Goal: Transaction & Acquisition: Purchase product/service

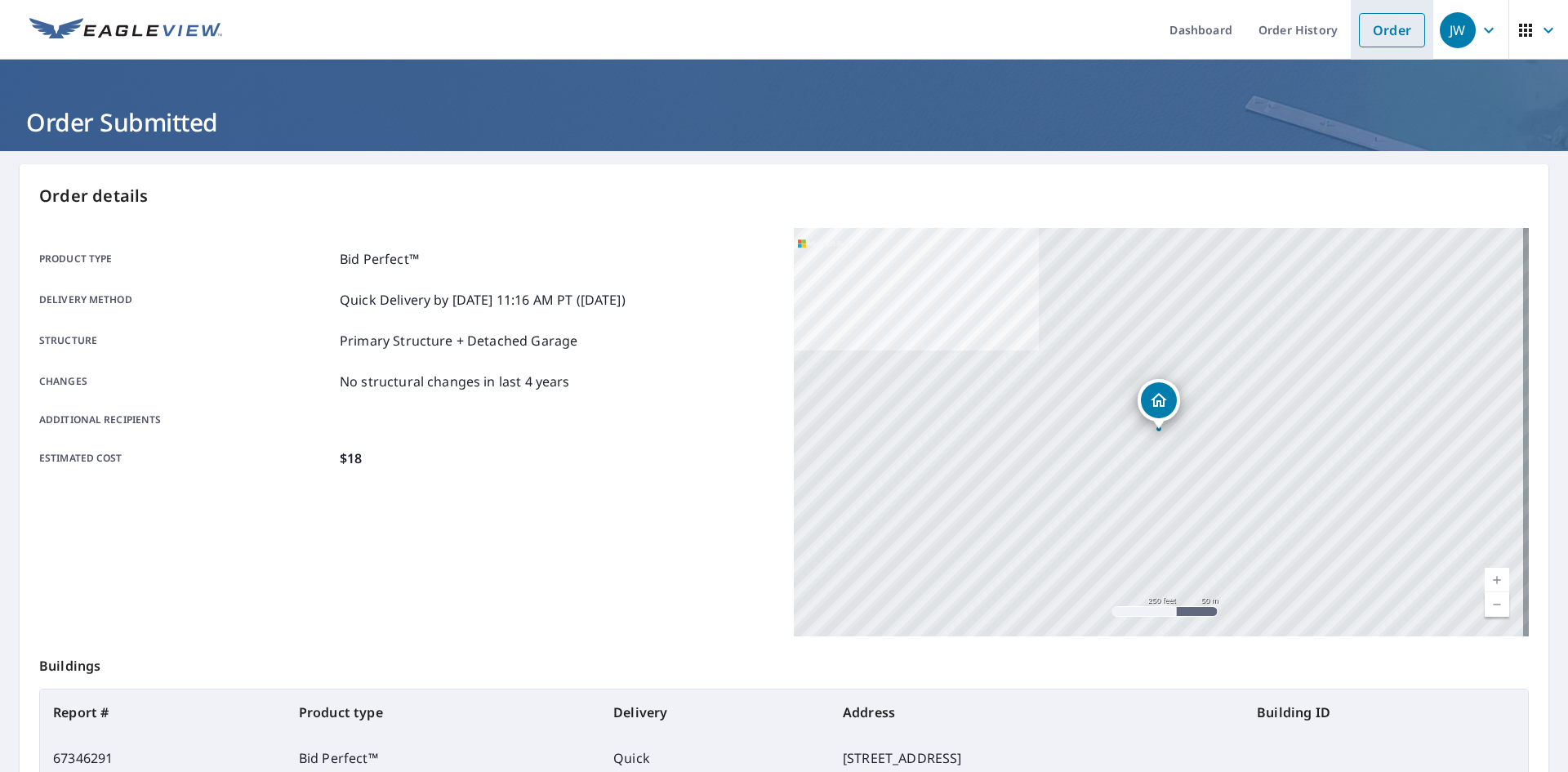
click at [1381, 37] on link "Order" at bounding box center [1392, 31] width 66 height 34
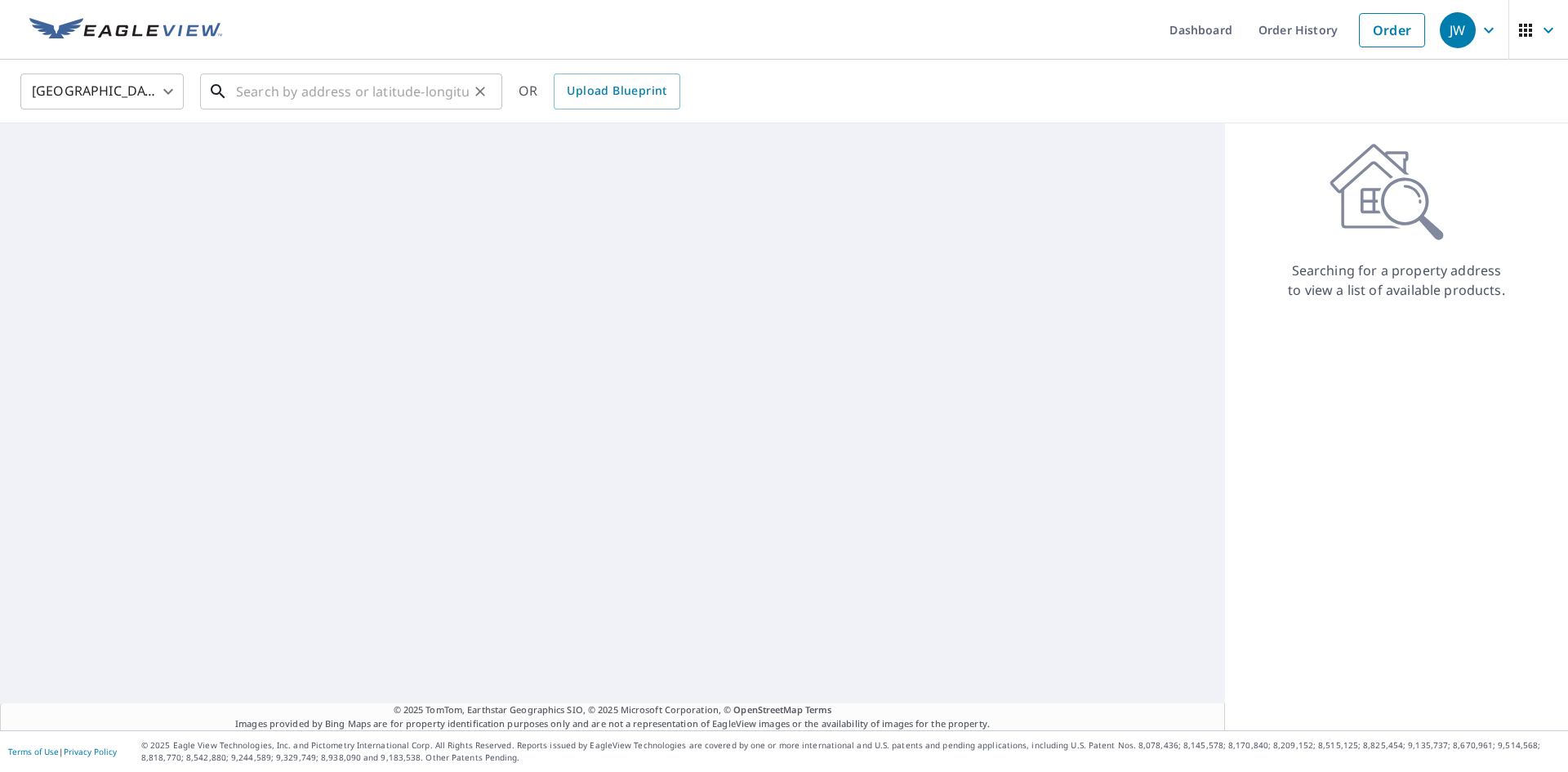
click at [365, 83] on input "text" at bounding box center [352, 92] width 232 height 46
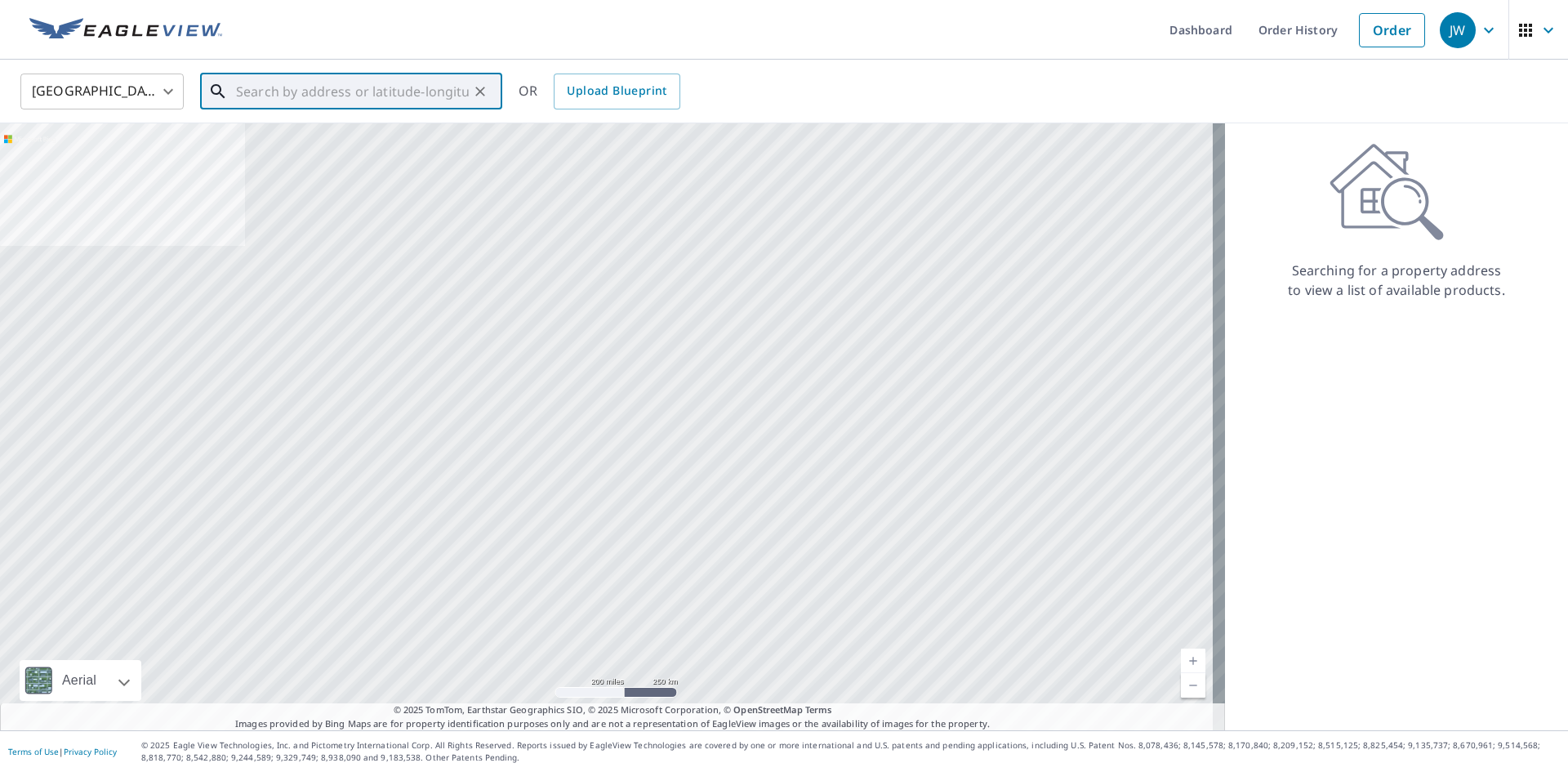
paste input "[STREET_ADDRESS]"
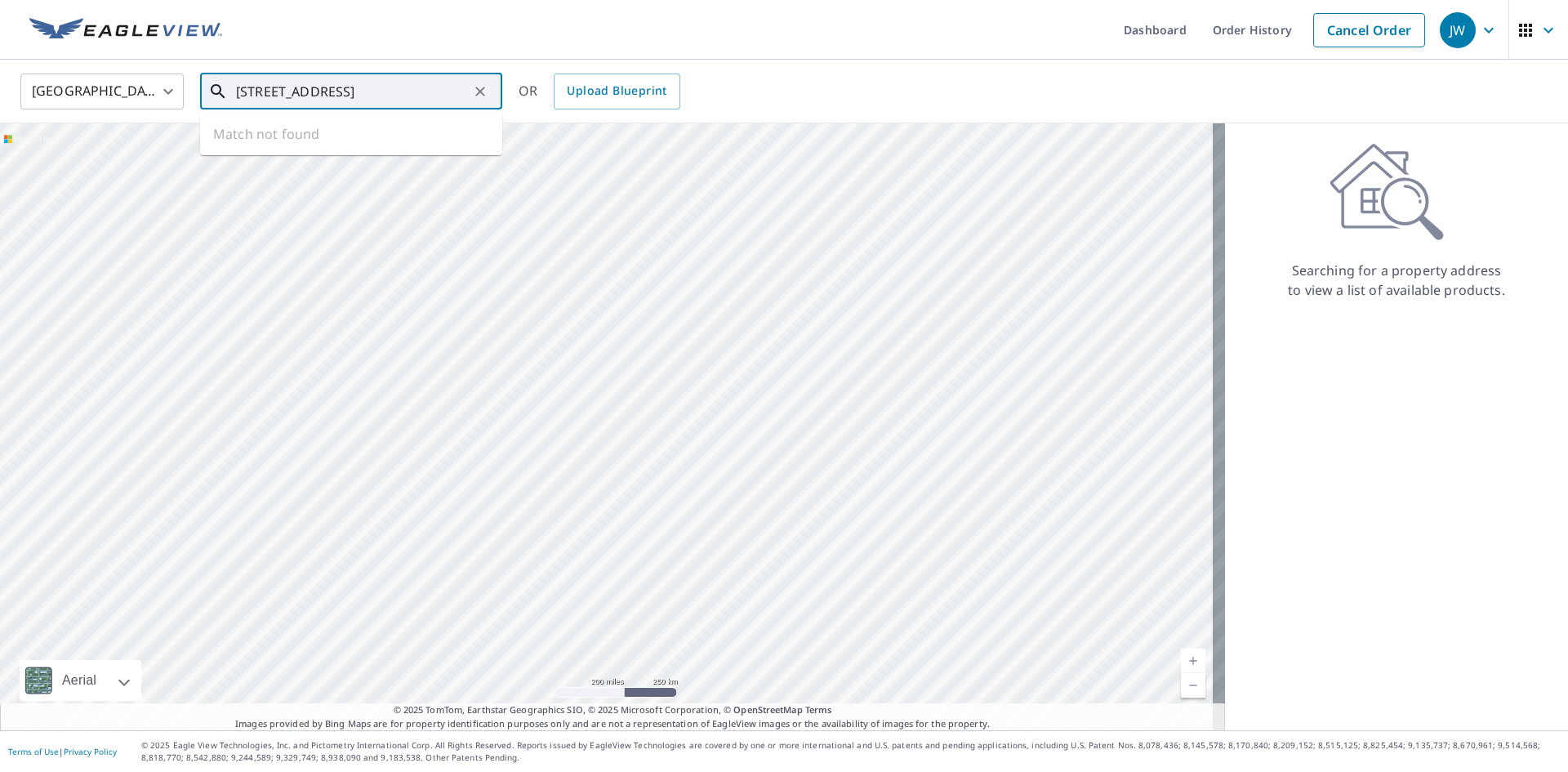
scroll to position [0, 36]
click at [341, 148] on p "[GEOGRAPHIC_DATA]" at bounding box center [361, 156] width 256 height 16
type input "[STREET_ADDRESS]"
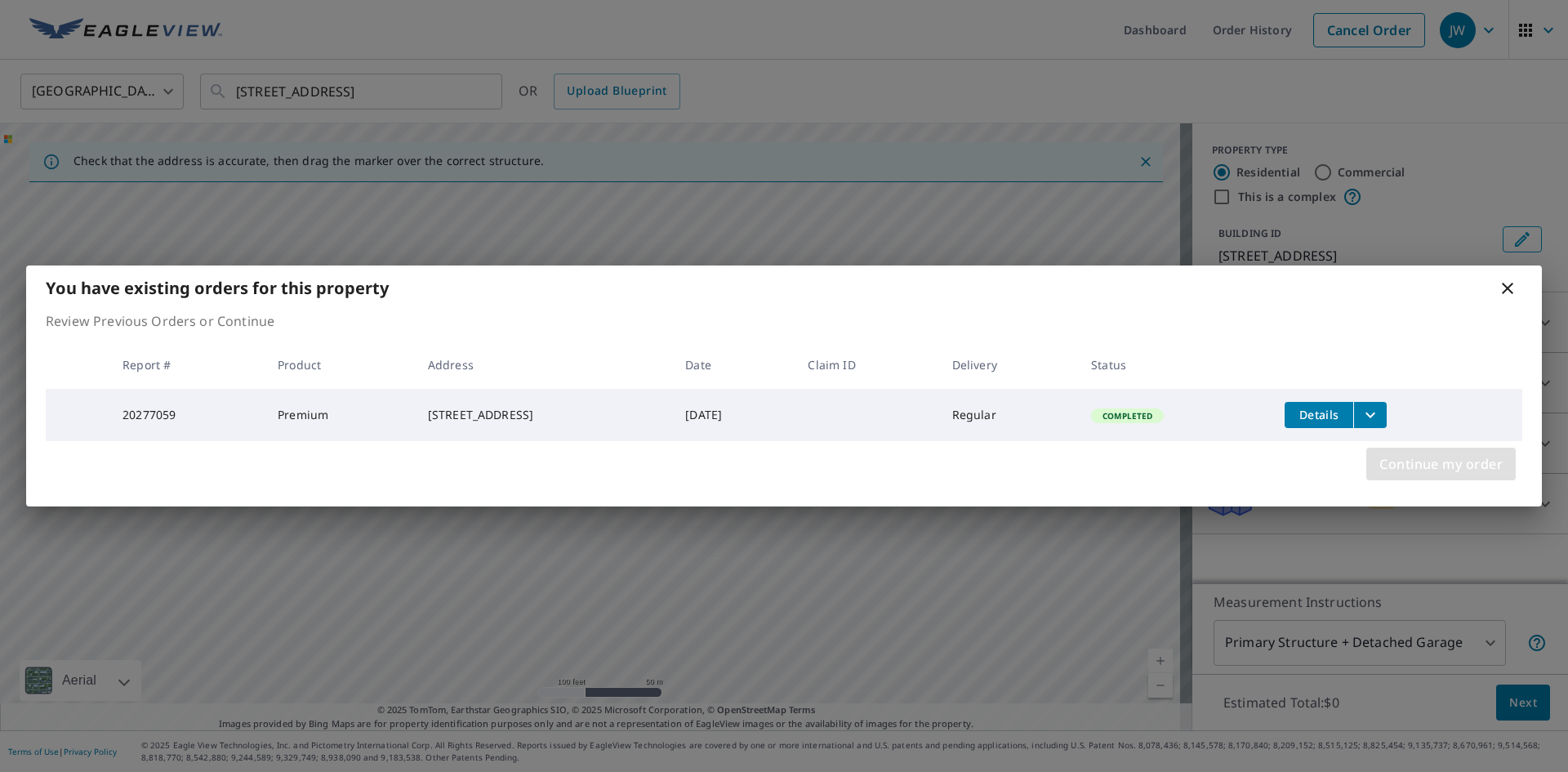
click at [1424, 466] on span "Continue my order" at bounding box center [1441, 464] width 123 height 23
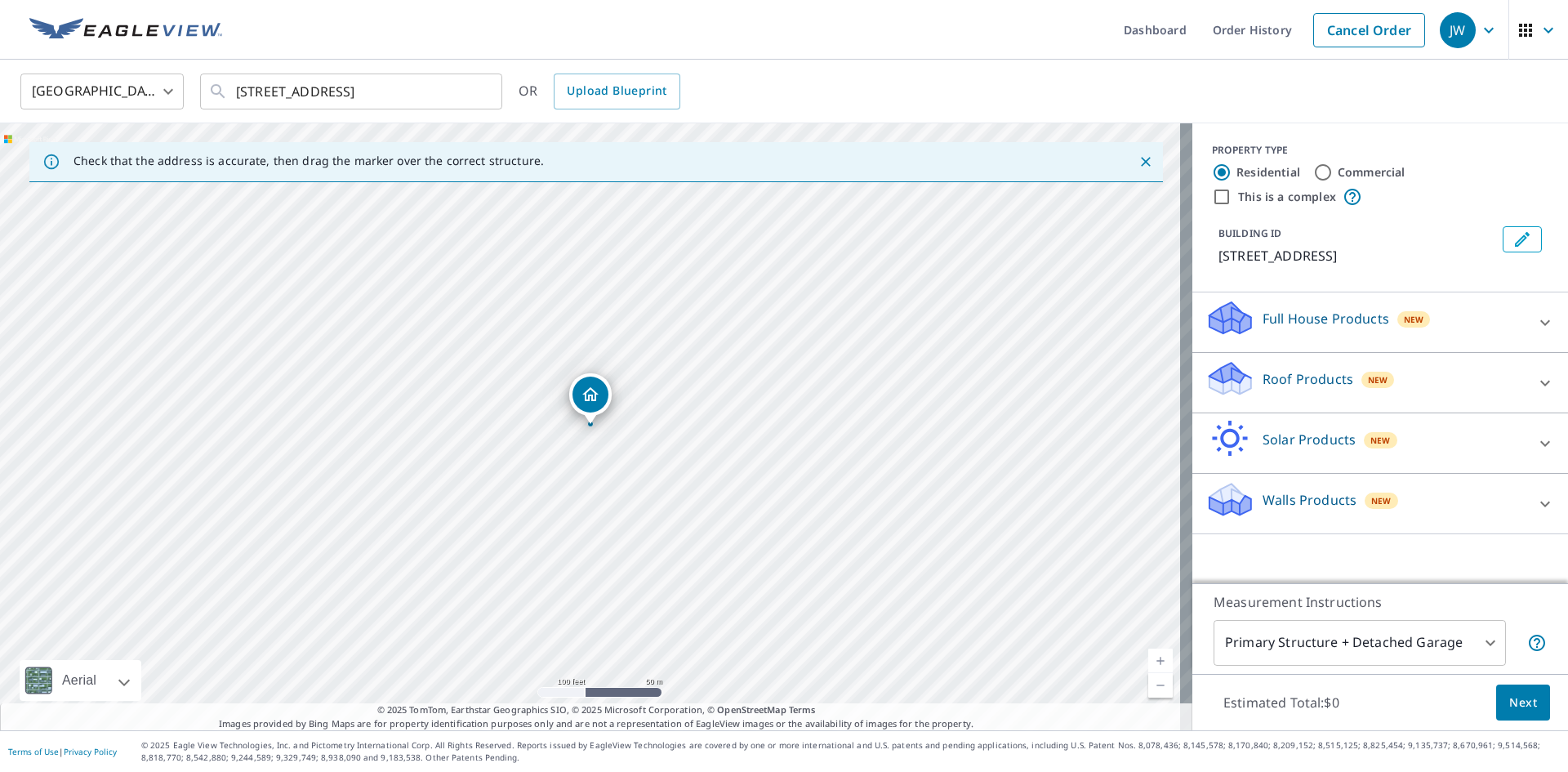
click at [1267, 365] on div "Roof Products New" at bounding box center [1365, 383] width 320 height 47
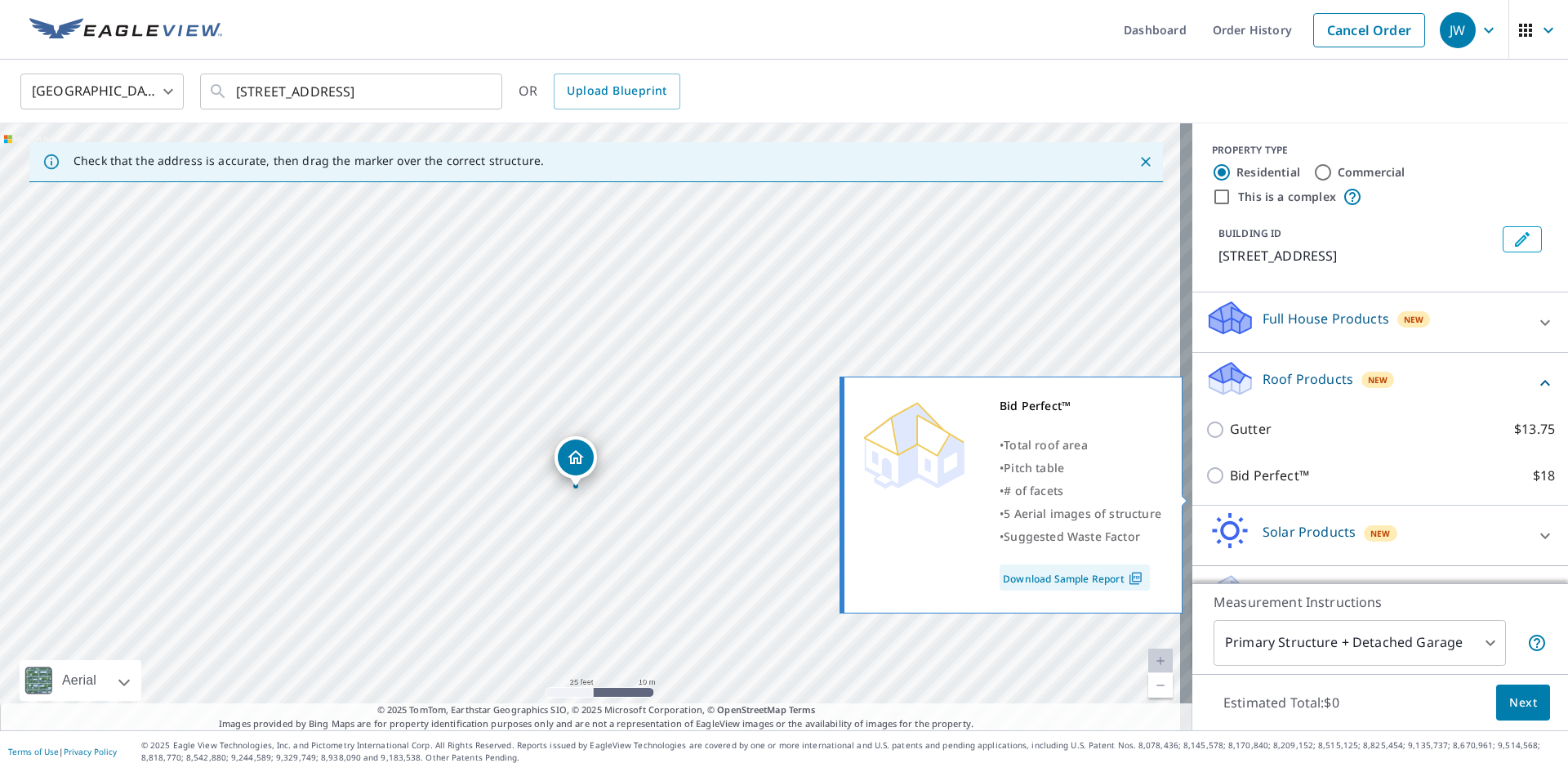
click at [1255, 486] on p "Bid Perfect™" at bounding box center [1270, 475] width 79 height 20
click at [1230, 485] on input "Bid Perfect™ $18" at bounding box center [1218, 475] width 25 height 19
checkbox input "true"
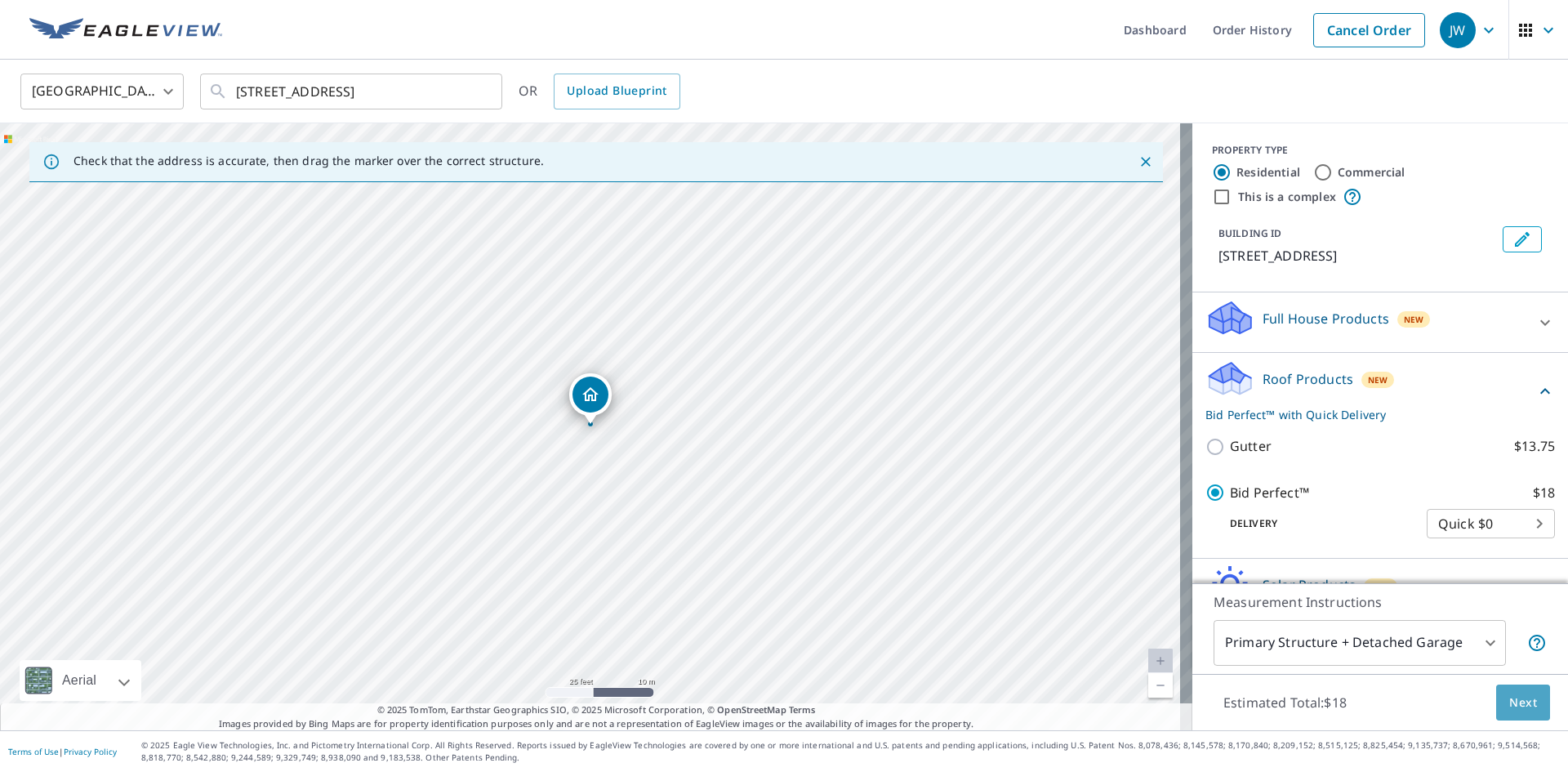
click at [1520, 700] on span "Next" at bounding box center [1523, 702] width 28 height 20
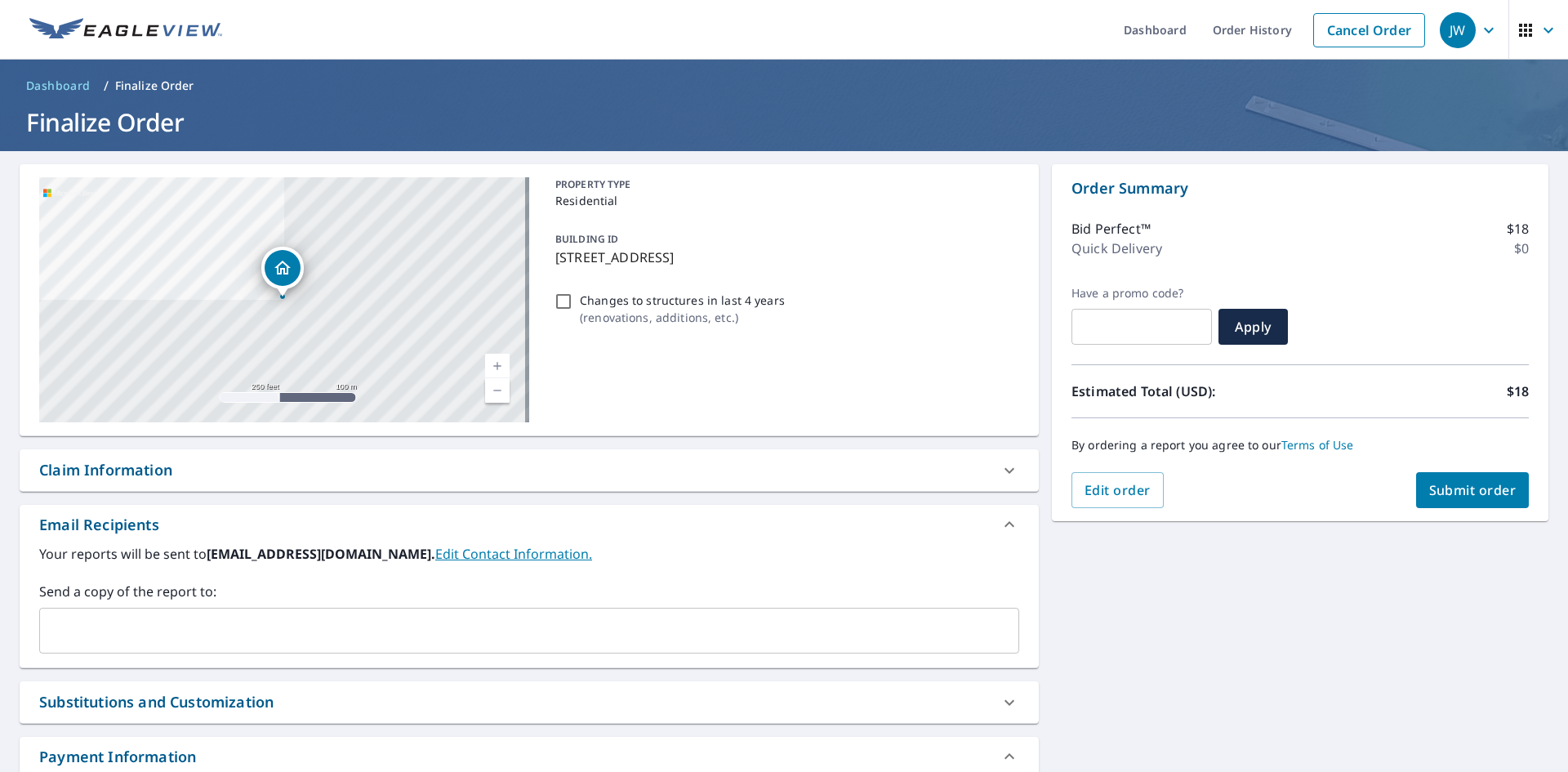
click at [202, 461] on div "Claim Information" at bounding box center [515, 470] width 951 height 22
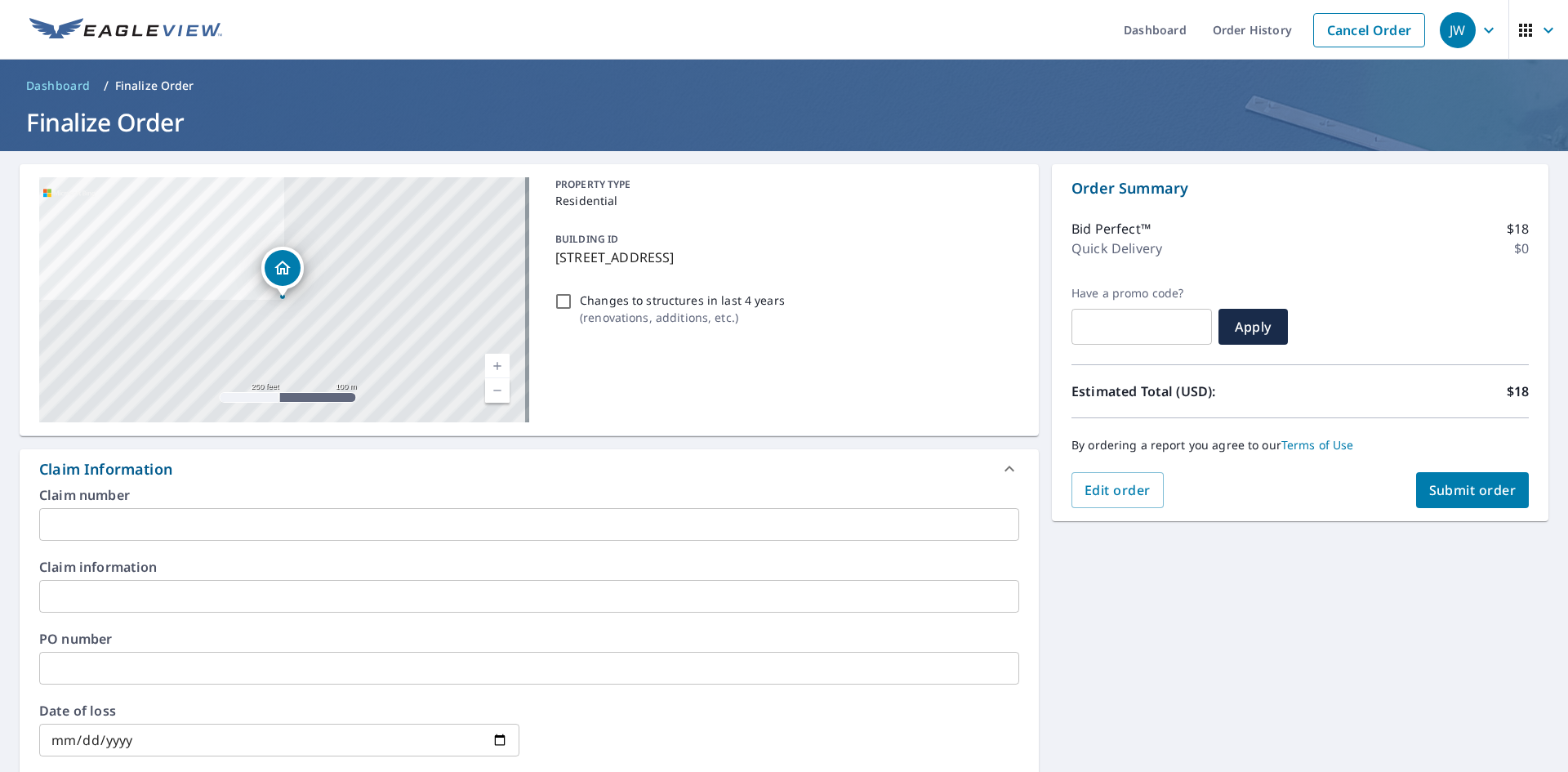
click at [112, 662] on input "text" at bounding box center [529, 668] width 980 height 33
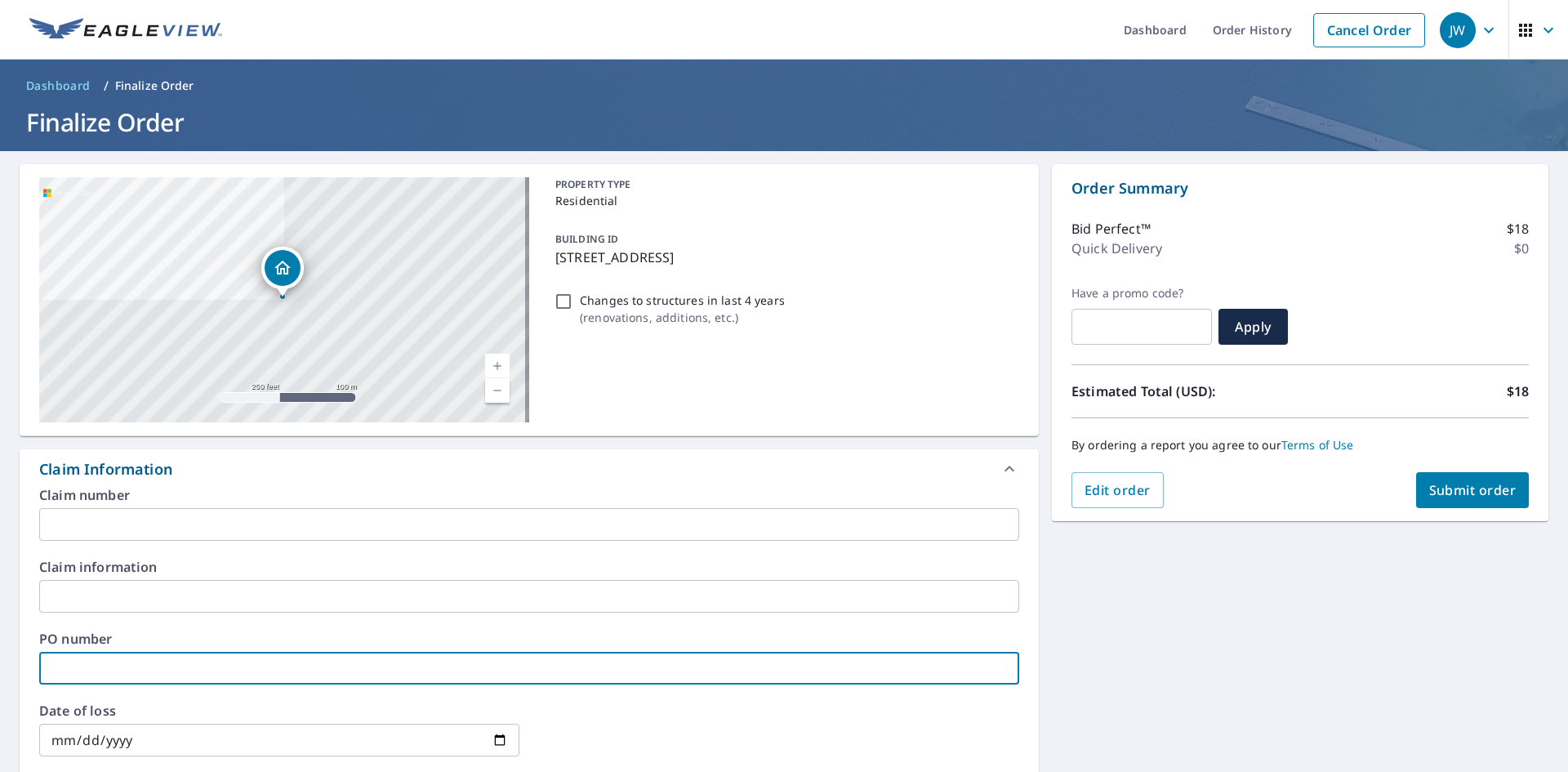
paste input "J006869641"
type input "J006869641"
click at [1458, 489] on span "Submit order" at bounding box center [1472, 490] width 87 height 18
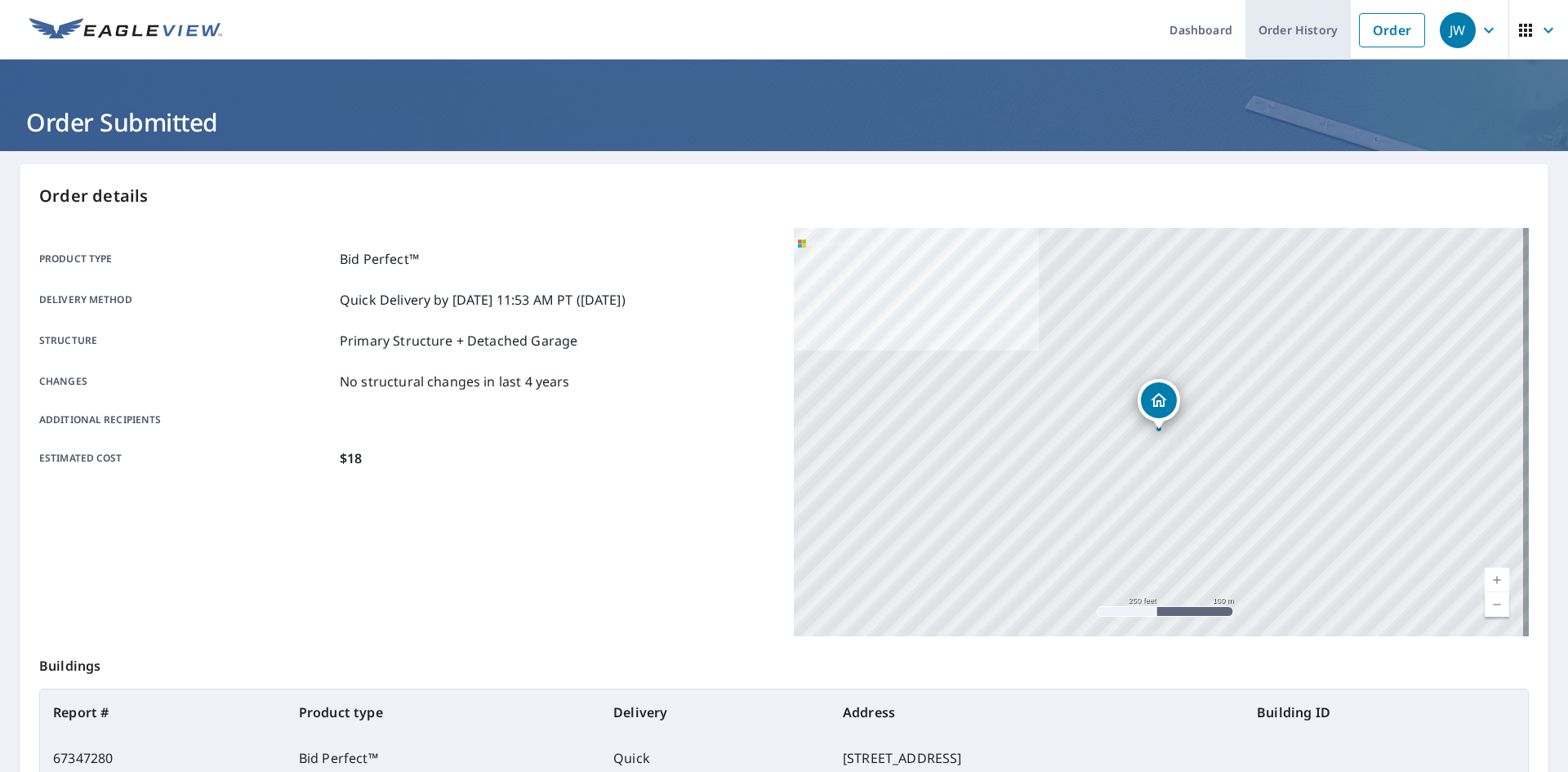
drag, startPoint x: 1388, startPoint y: 25, endPoint x: 1306, endPoint y: 40, distance: 83.4
click at [1388, 25] on link "Order" at bounding box center [1392, 31] width 66 height 34
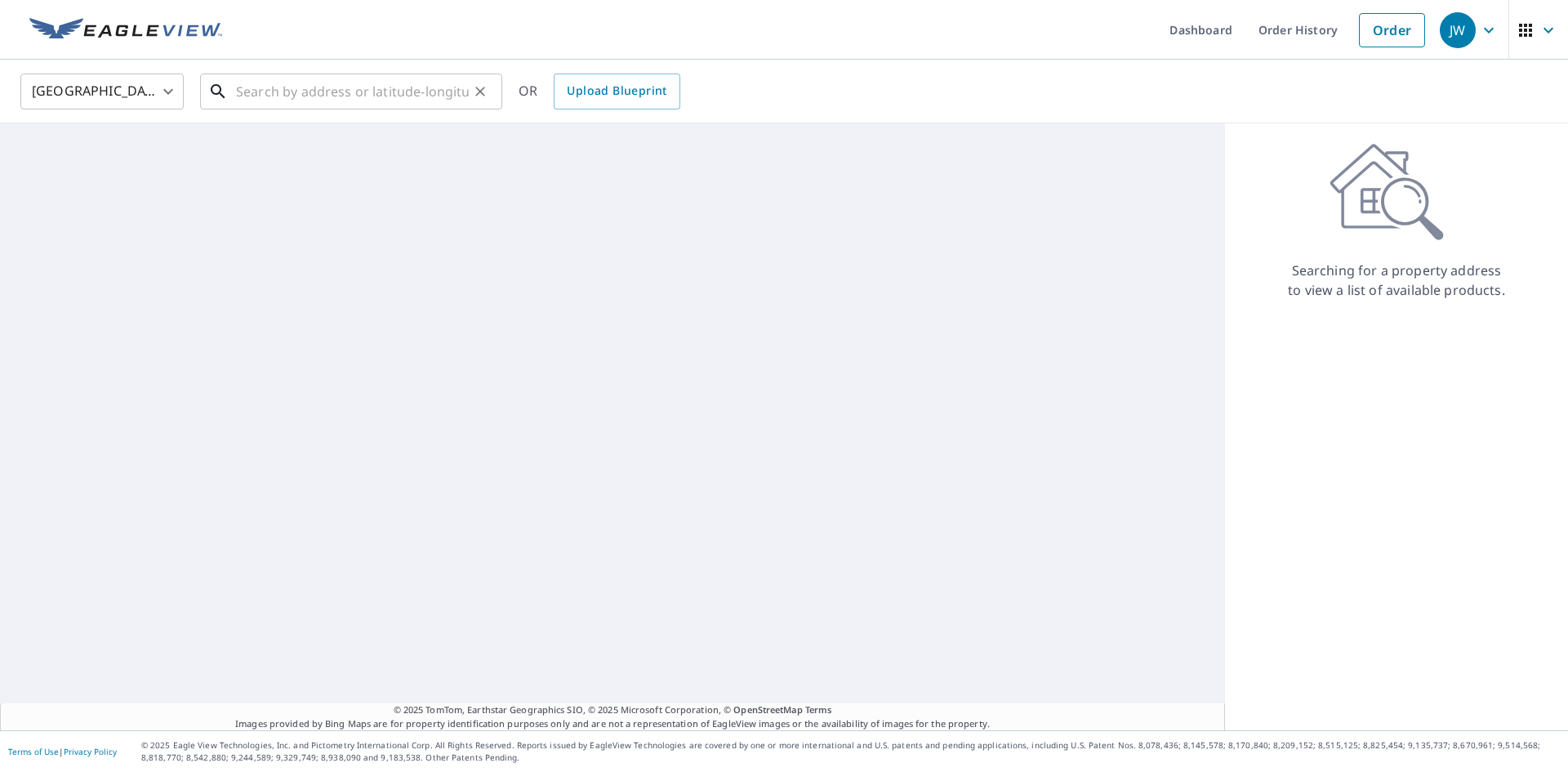
click at [397, 85] on input "text" at bounding box center [352, 92] width 232 height 46
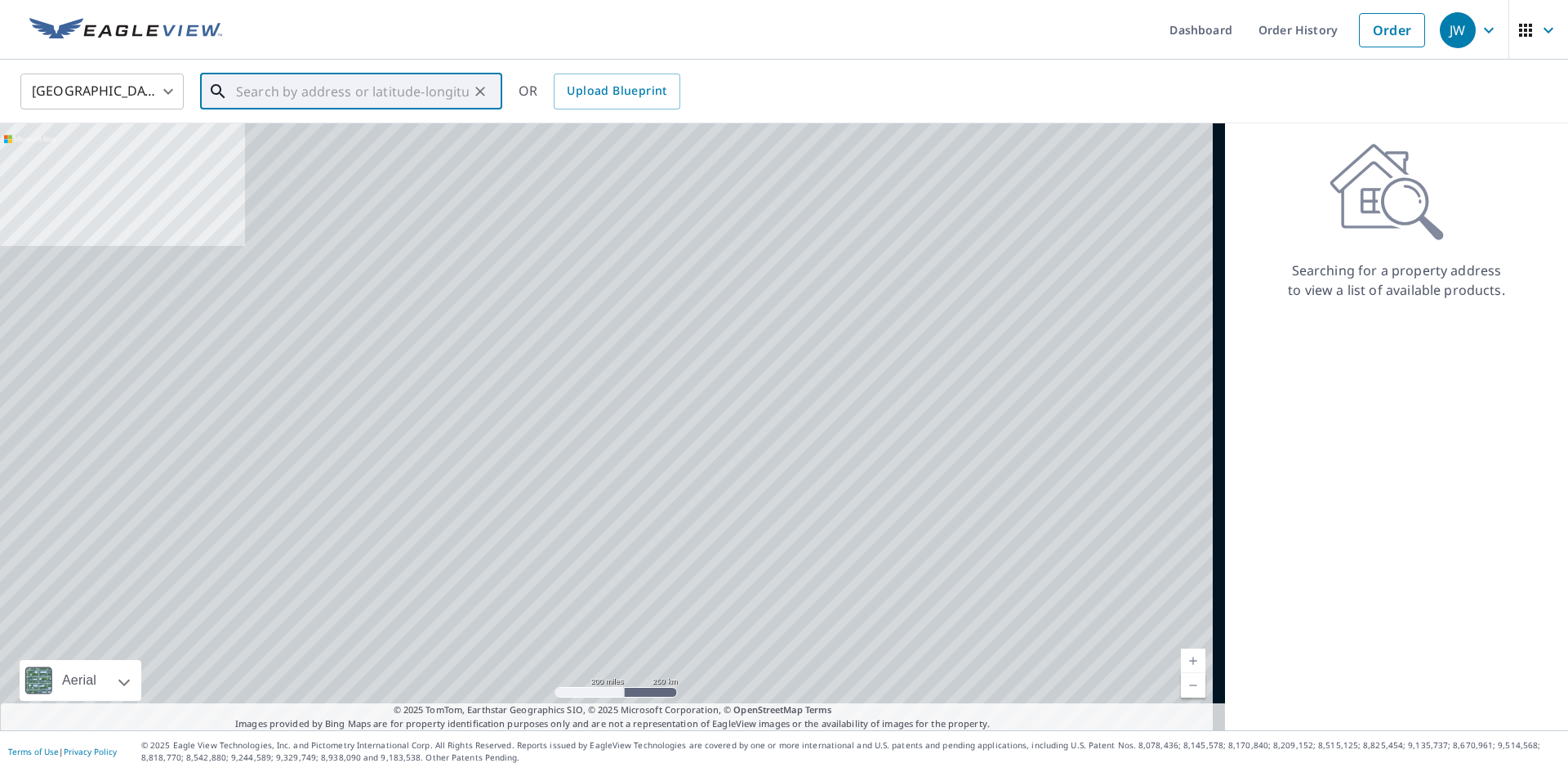
paste input "[STREET_ADDRESS][PERSON_NAME]"
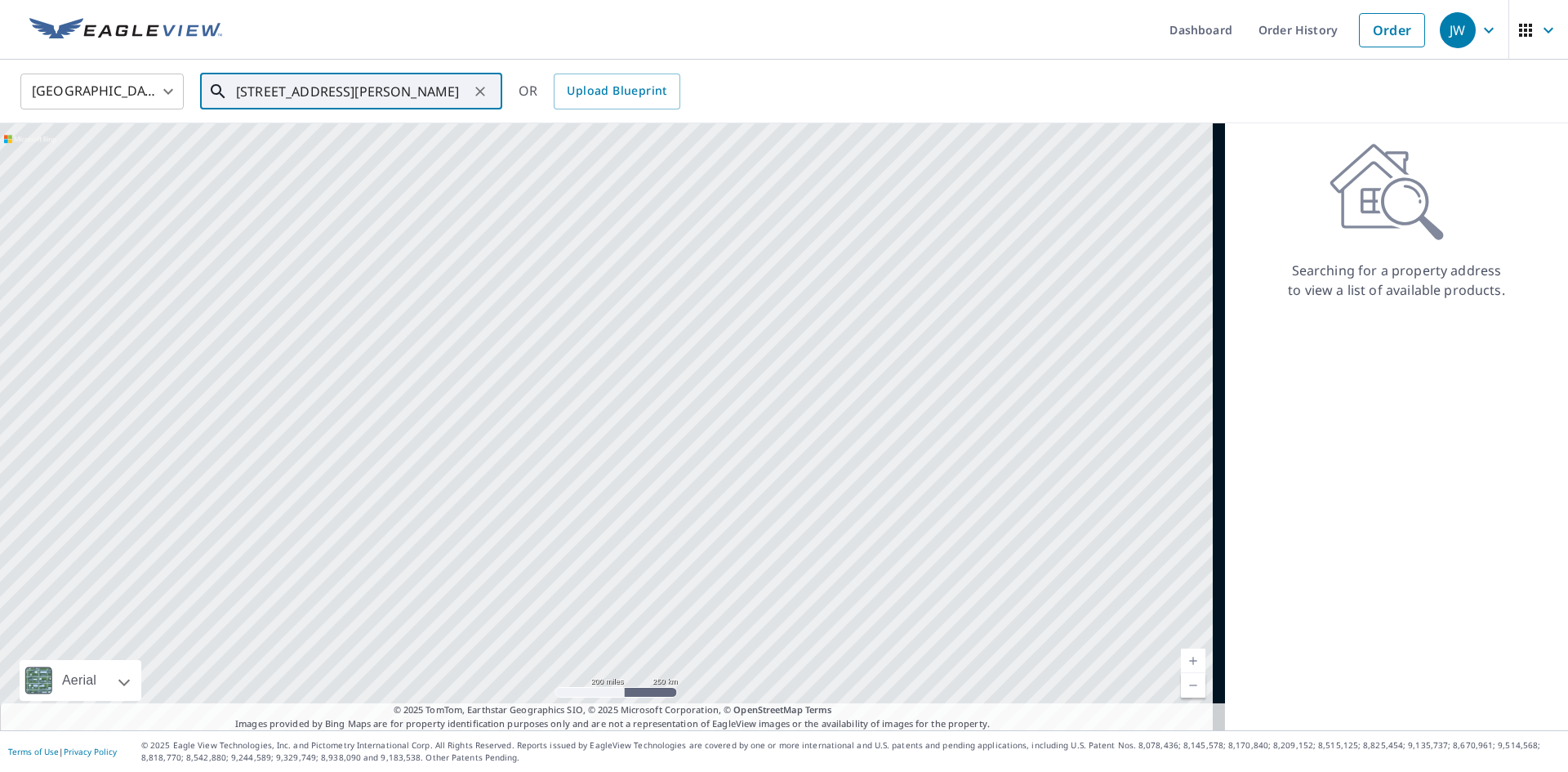
scroll to position [0, 23]
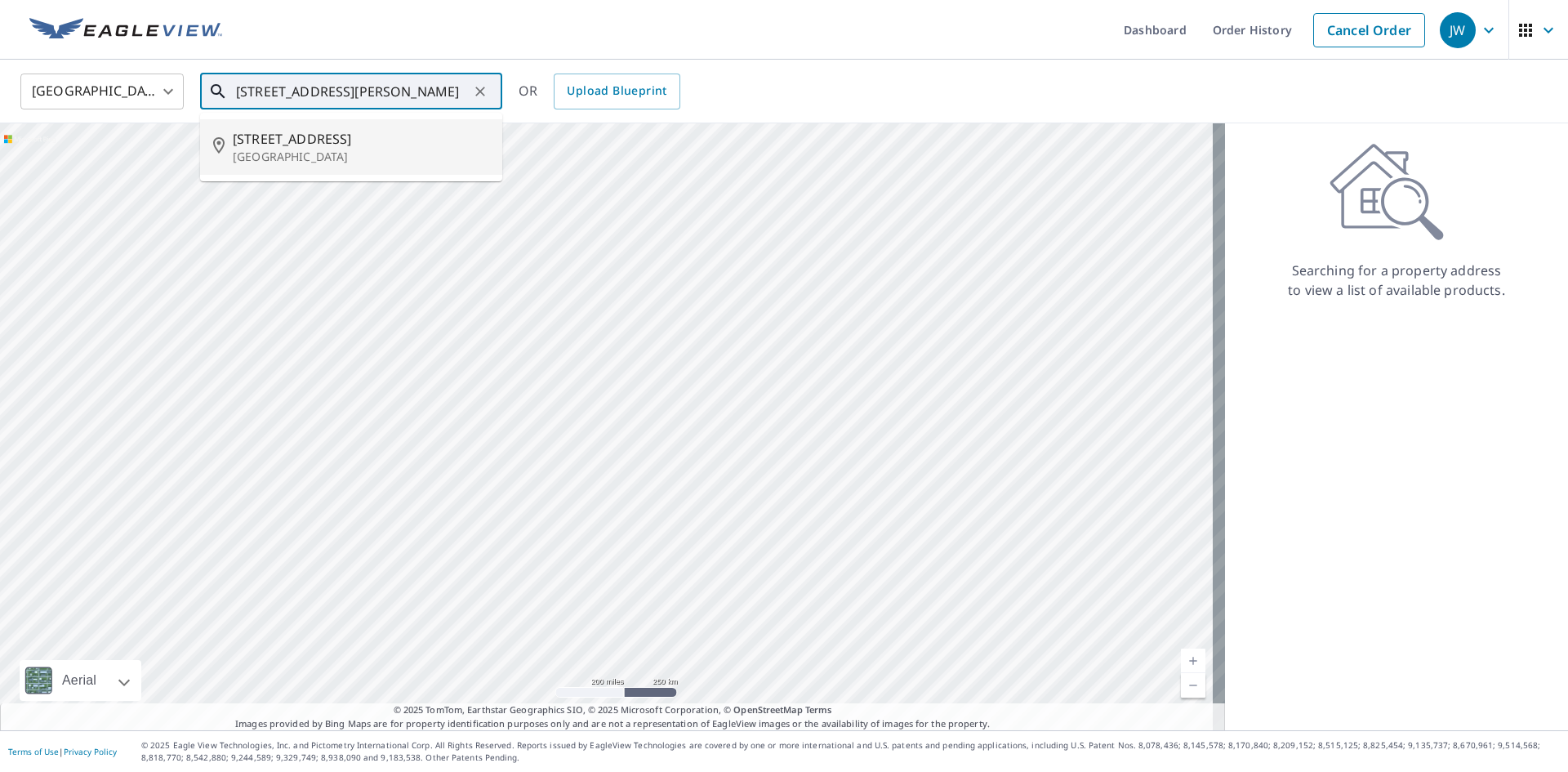
click at [331, 144] on span "[STREET_ADDRESS]" at bounding box center [361, 139] width 256 height 19
type input "[STREET_ADDRESS][PERSON_NAME]"
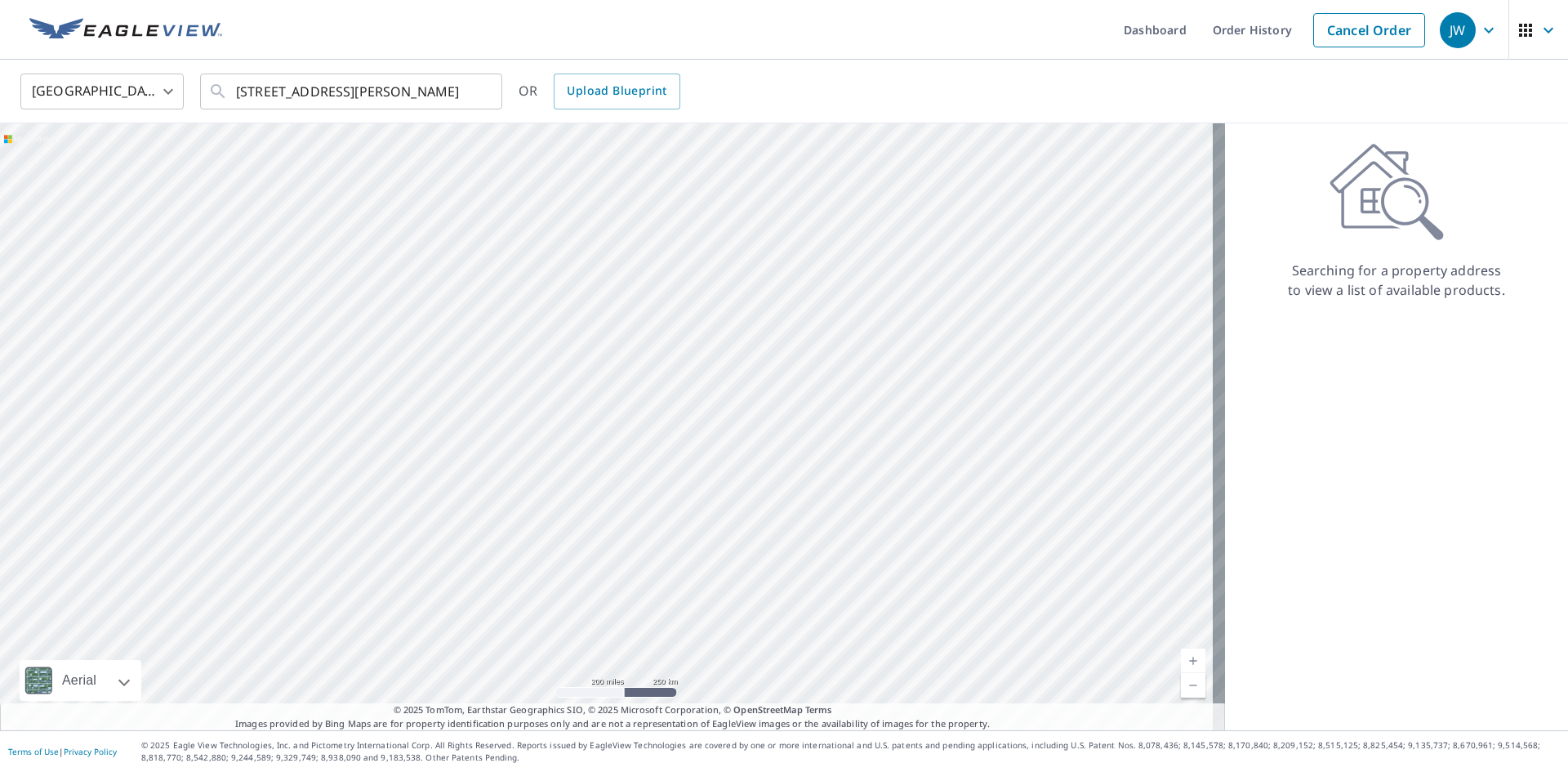
scroll to position [0, 0]
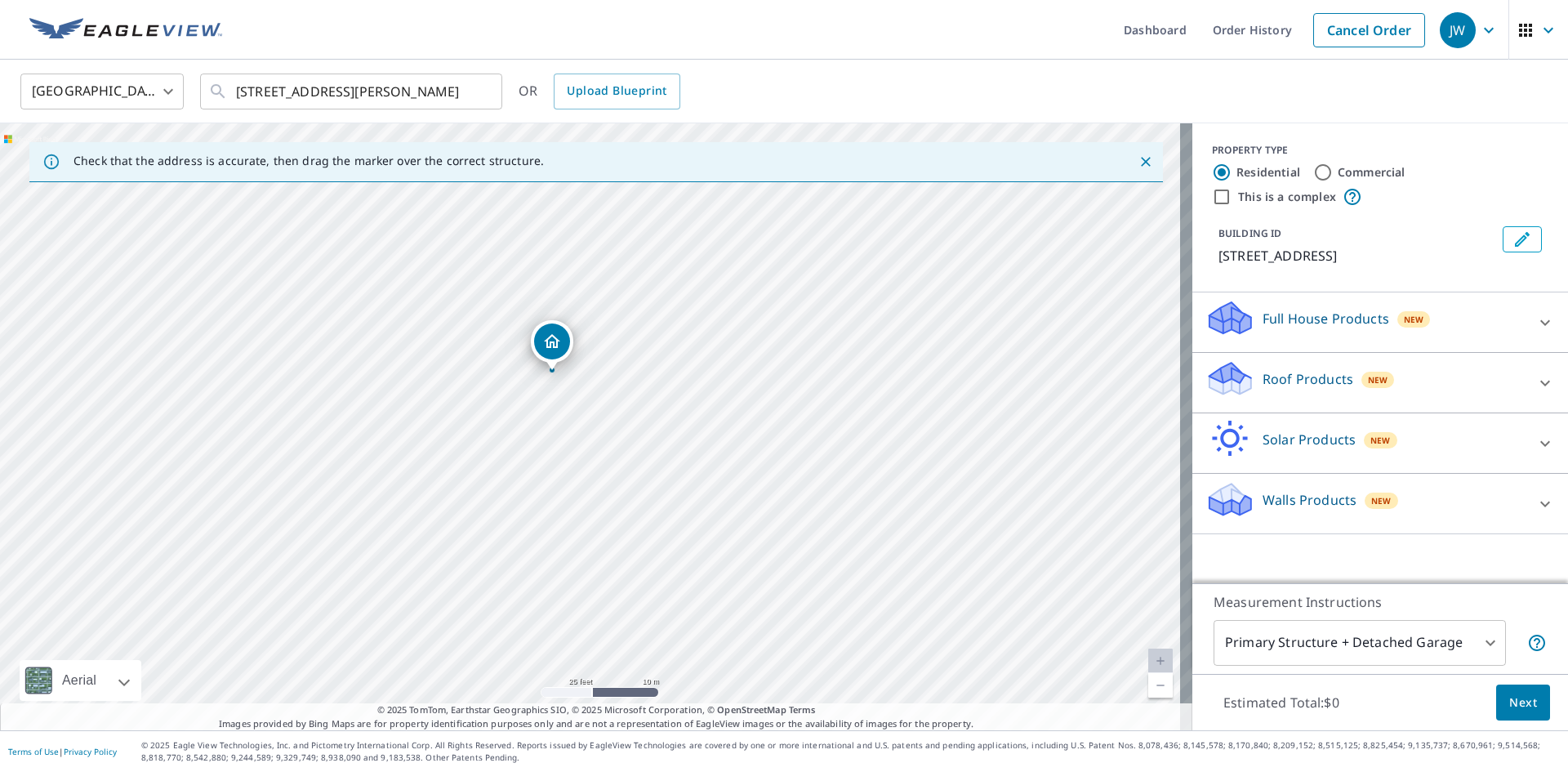
click at [1310, 367] on div "Roof Products New" at bounding box center [1365, 383] width 320 height 47
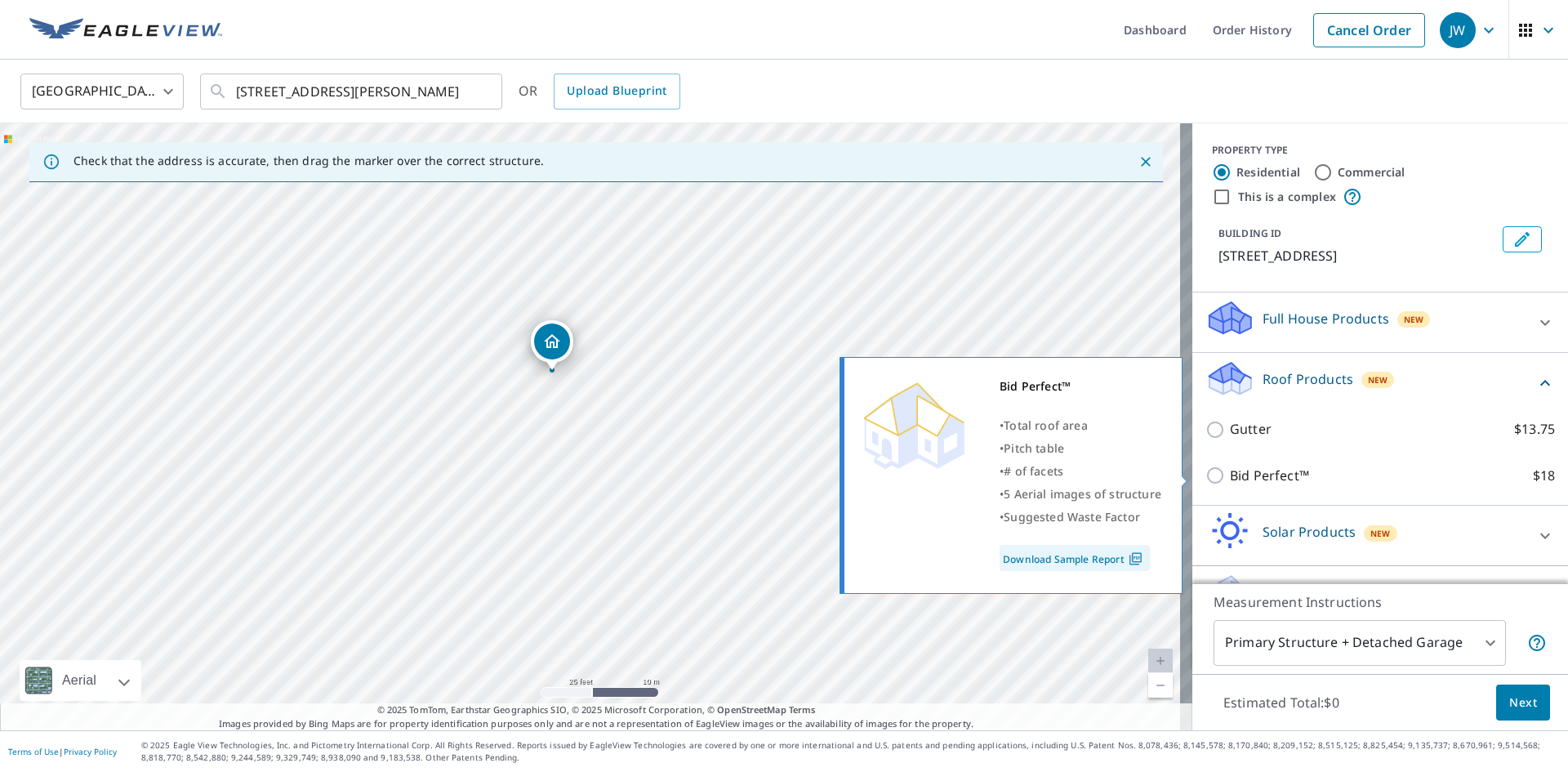
click at [1256, 481] on p "Bid Perfect™" at bounding box center [1270, 475] width 79 height 20
click at [1230, 481] on input "Bid Perfect™ $18" at bounding box center [1218, 475] width 25 height 19
checkbox input "true"
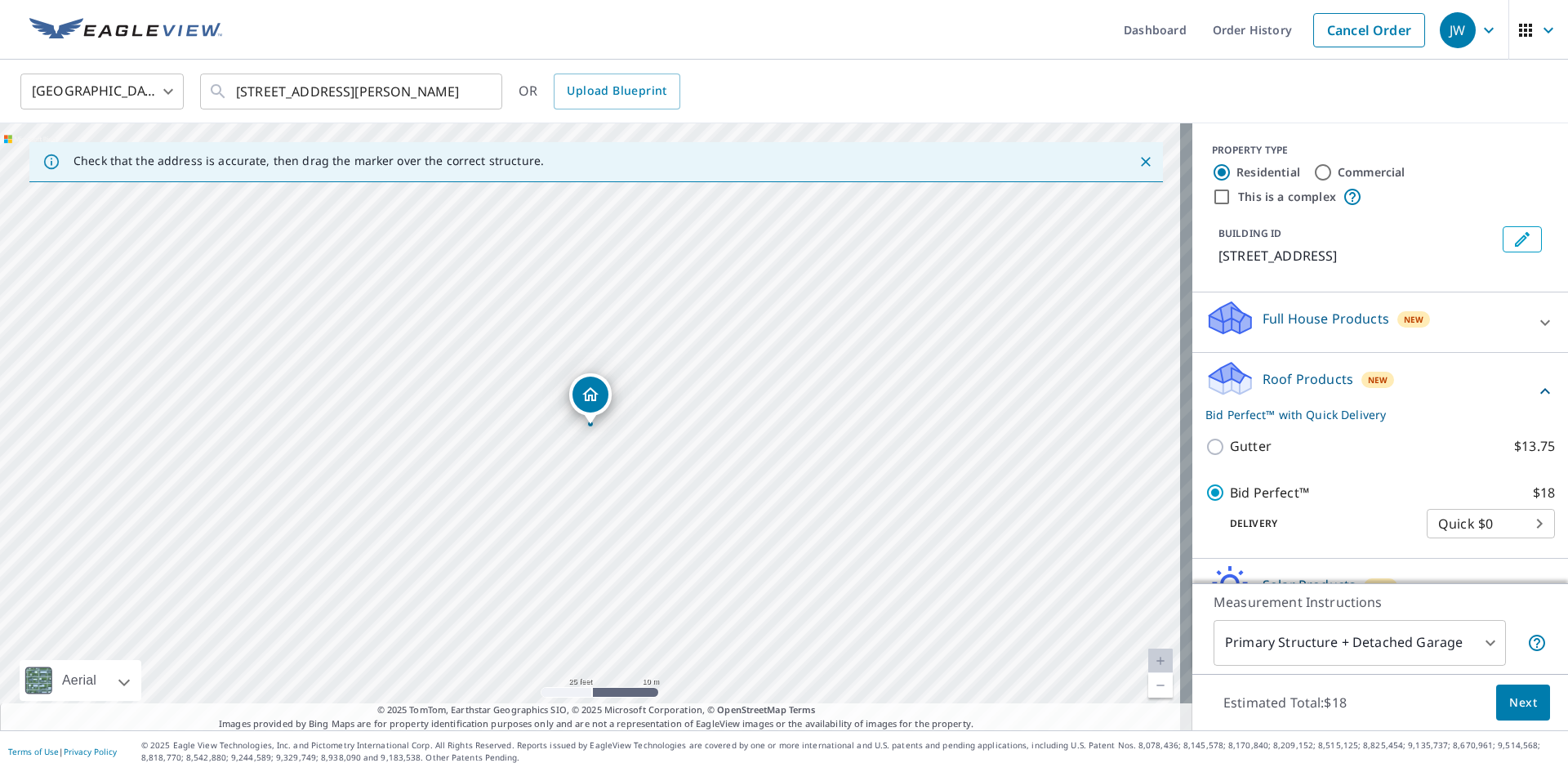
click at [1510, 704] on span "Next" at bounding box center [1523, 702] width 28 height 20
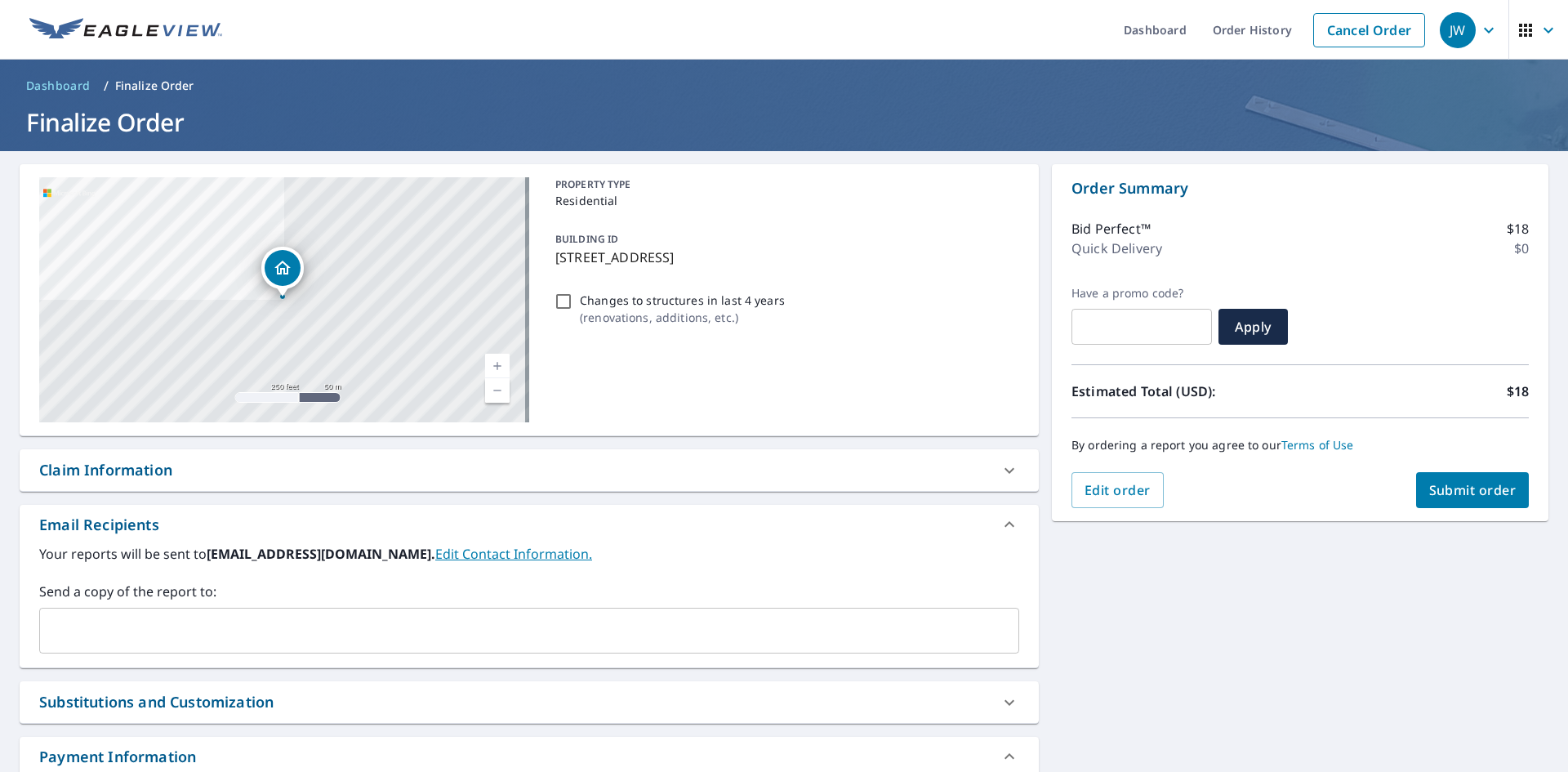
click at [183, 477] on div "Claim Information" at bounding box center [515, 470] width 951 height 22
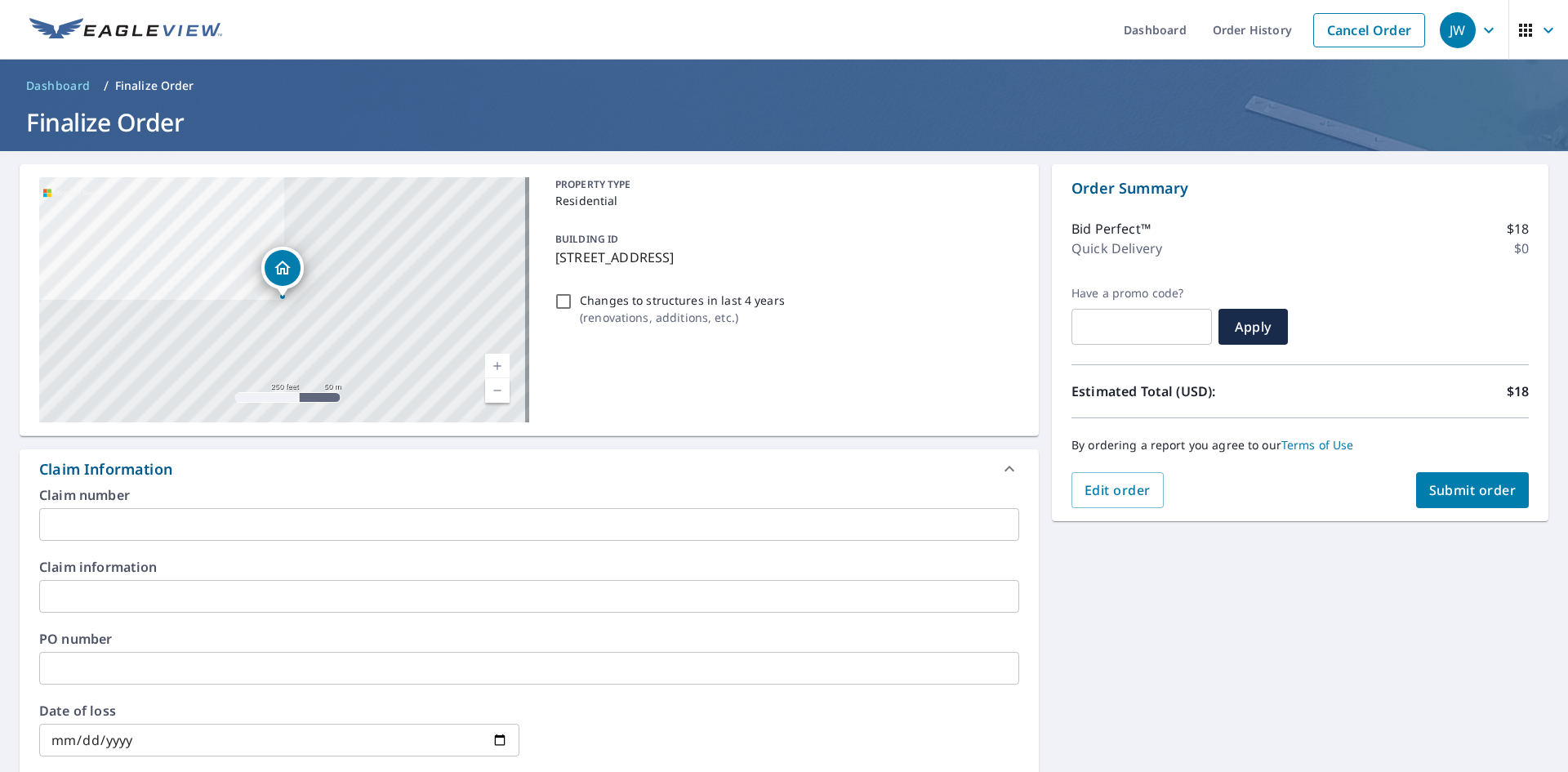
click at [263, 658] on input "text" at bounding box center [529, 668] width 980 height 33
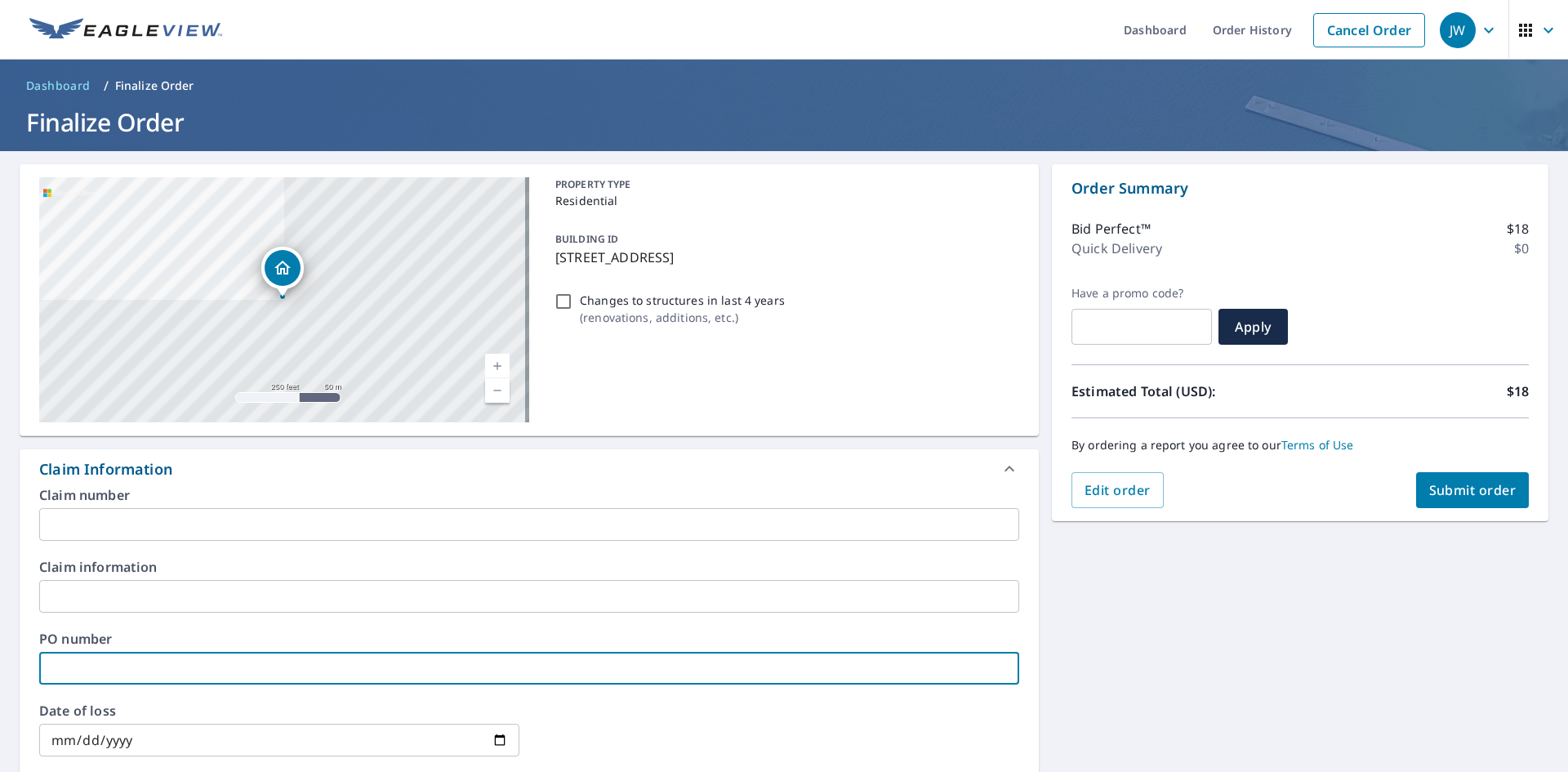
paste input "J006849994"
type input "J006849994"
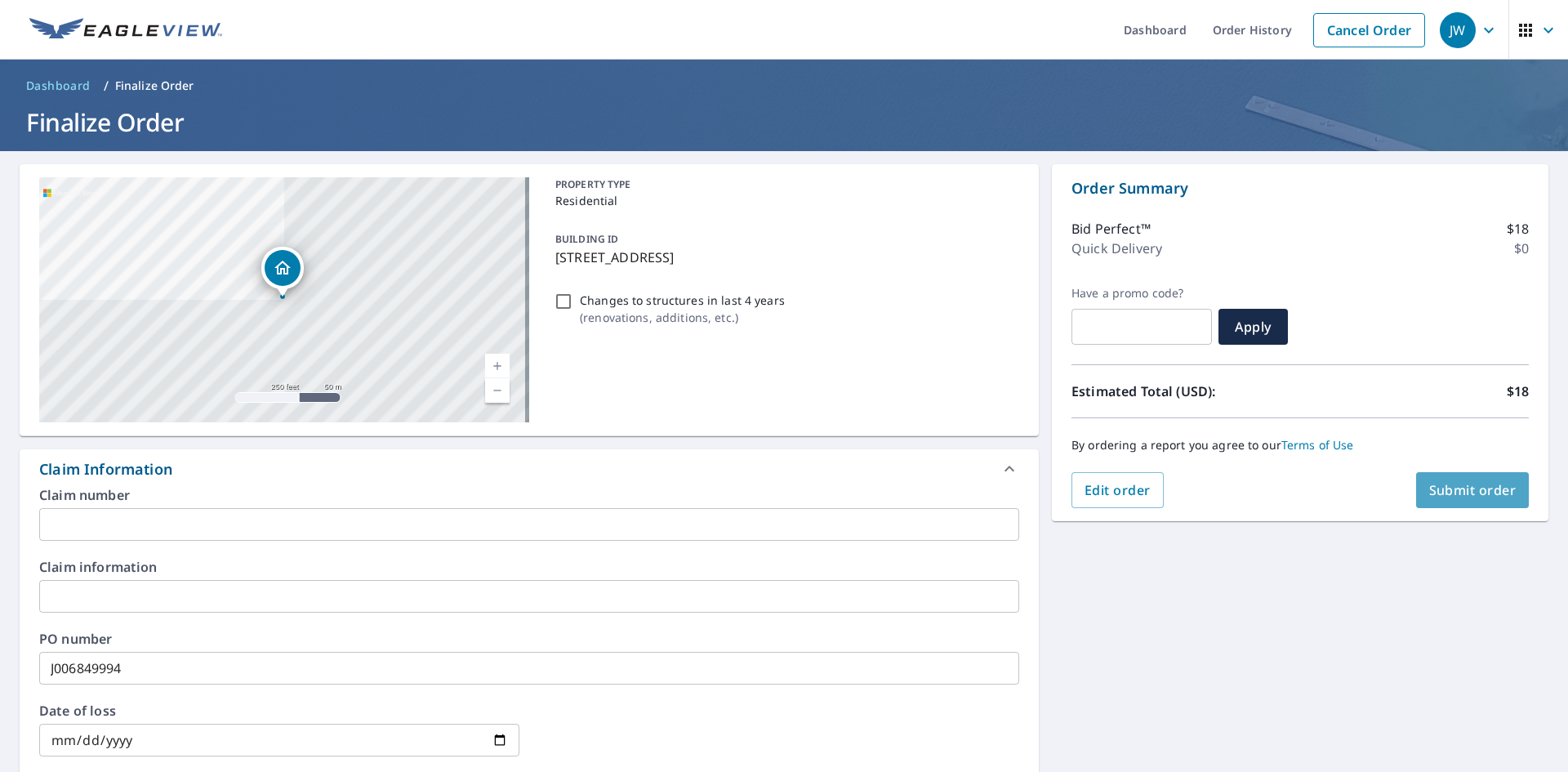
click at [1482, 494] on span "Submit order" at bounding box center [1472, 490] width 87 height 18
